Goal: Task Accomplishment & Management: Manage account settings

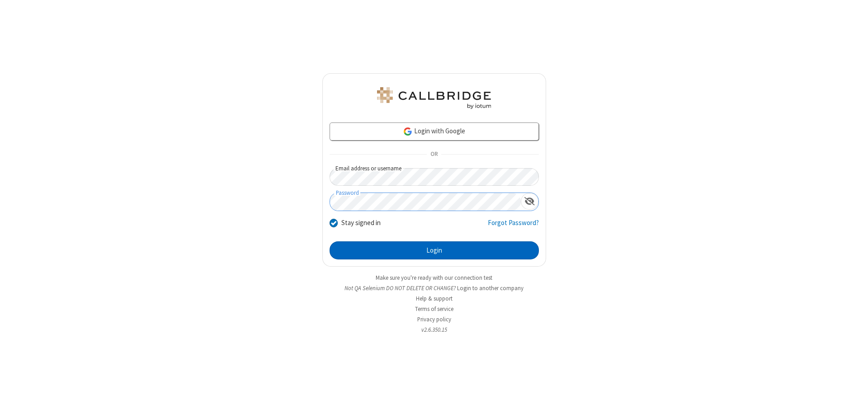
click at [434, 251] on button "Login" at bounding box center [434, 250] width 209 height 18
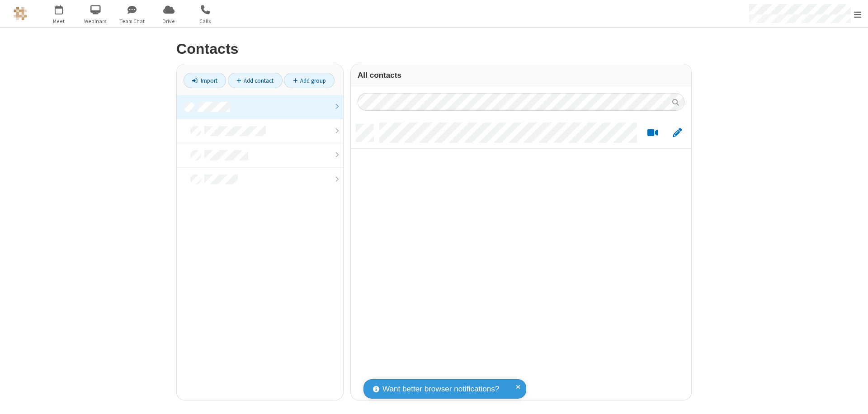
click at [260, 107] on link at bounding box center [260, 107] width 166 height 24
click at [255, 80] on link "Add contact" at bounding box center [255, 80] width 55 height 15
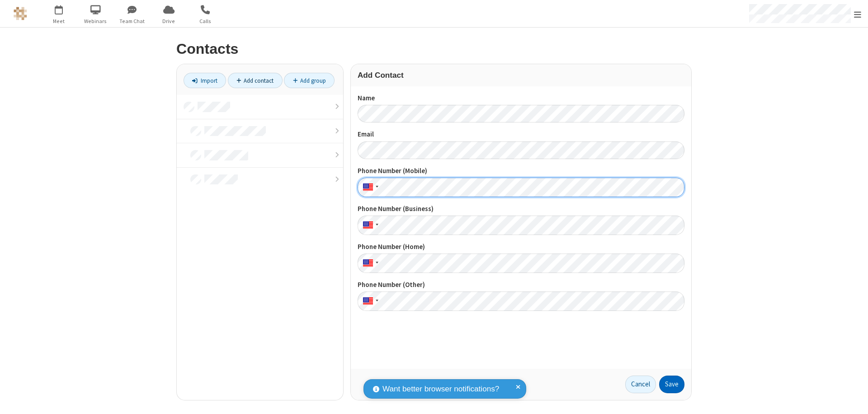
click at [672, 384] on button "Save" at bounding box center [671, 385] width 25 height 18
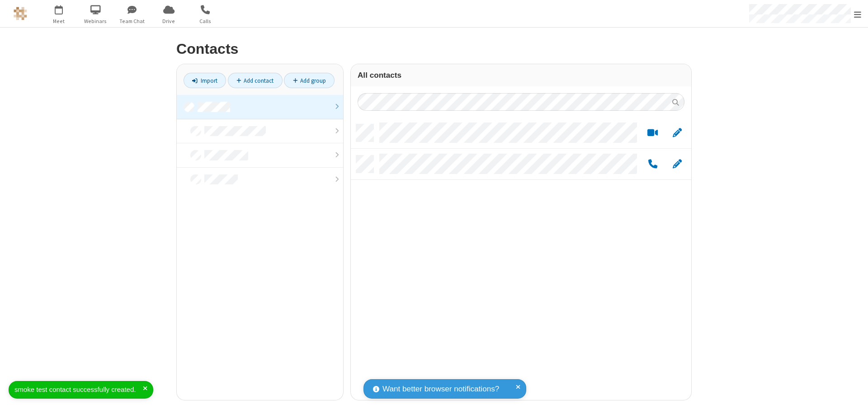
scroll to position [276, 334]
